Goal: Check status: Check status

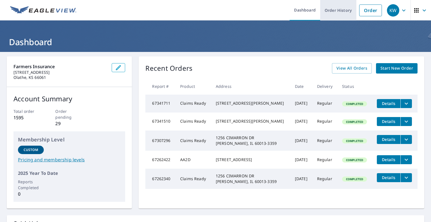
click at [323, 14] on link "Order History" at bounding box center [338, 10] width 36 height 20
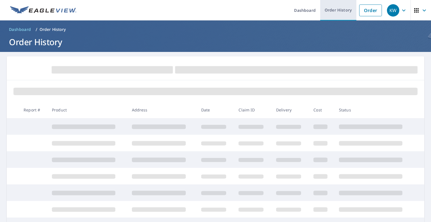
click at [323, 14] on link "Order History" at bounding box center [338, 10] width 36 height 20
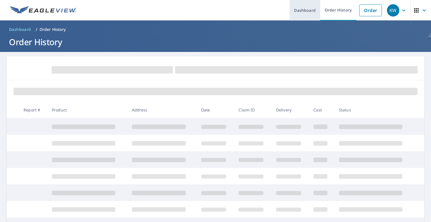
click at [310, 10] on link "Dashboard" at bounding box center [304, 10] width 31 height 20
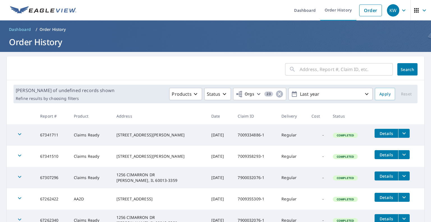
click at [303, 67] on input "text" at bounding box center [345, 69] width 93 height 16
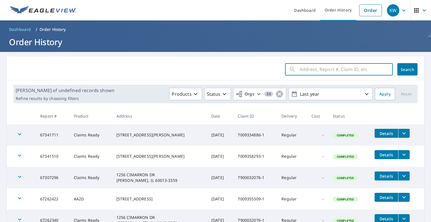
paste input "5039218437"
type input "5039218437"
click button "Search" at bounding box center [407, 69] width 20 height 12
